Goal: Find specific page/section: Find specific page/section

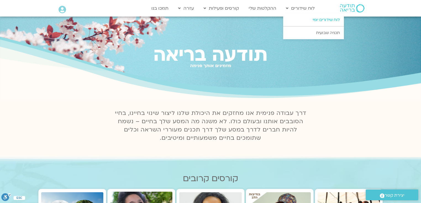
click at [324, 19] on link "לוח שידורים יומי" at bounding box center [313, 20] width 61 height 13
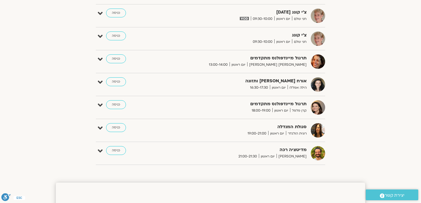
scroll to position [310, 0]
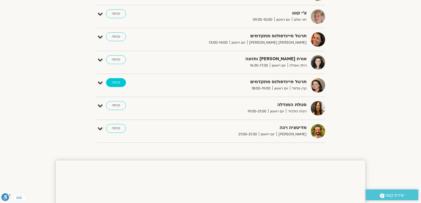
click at [117, 82] on link "כניסה" at bounding box center [116, 82] width 20 height 9
